Goal: Task Accomplishment & Management: Use online tool/utility

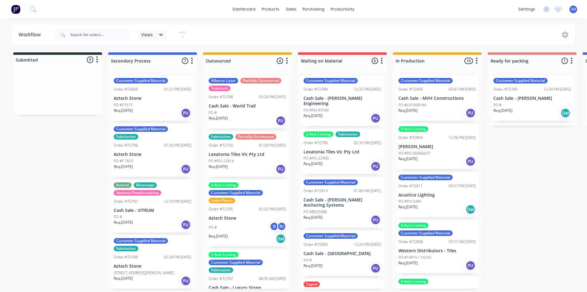
scroll to position [1, 414]
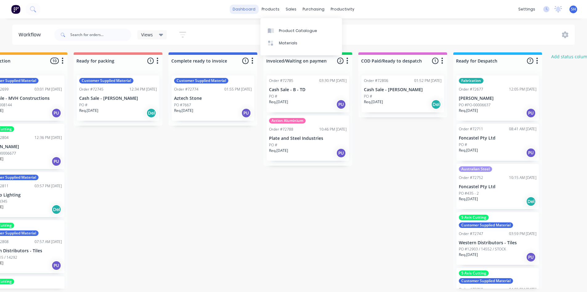
click at [250, 11] on link "dashboard" at bounding box center [243, 9] width 29 height 9
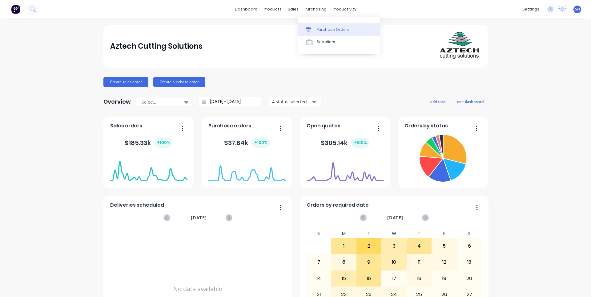
click at [320, 34] on link "Purchase Orders" at bounding box center [339, 29] width 82 height 12
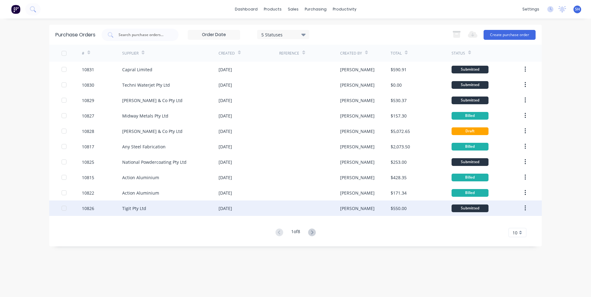
click at [181, 205] on div "Tigit Pty Ltd" at bounding box center [170, 207] width 96 height 15
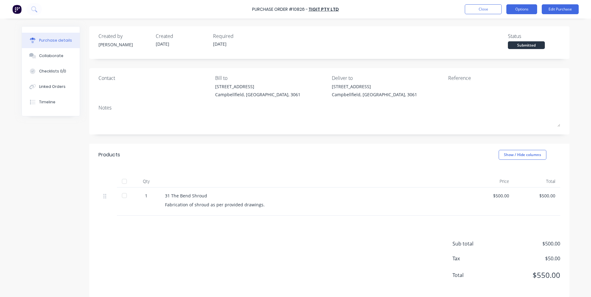
click at [517, 11] on button "Options" at bounding box center [522, 9] width 31 height 10
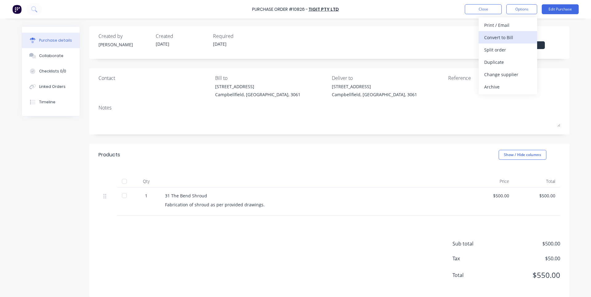
click at [510, 36] on div "Convert to Bill" at bounding box center [508, 37] width 47 height 9
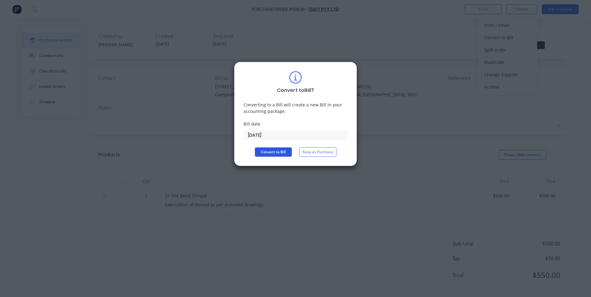
click at [275, 152] on button "Convert to Bill" at bounding box center [273, 151] width 37 height 9
